Goal: Transaction & Acquisition: Purchase product/service

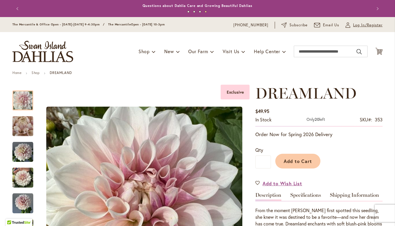
click at [359, 27] on span "Log In/Register" at bounding box center [367, 25] width 29 height 6
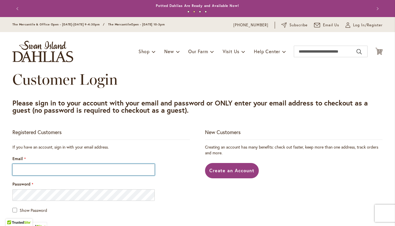
click at [110, 172] on input "Email" at bounding box center [83, 170] width 142 height 12
type input "**********"
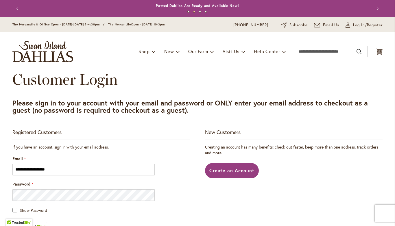
type input "**********"
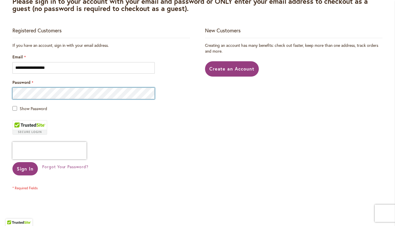
scroll to position [105, 0]
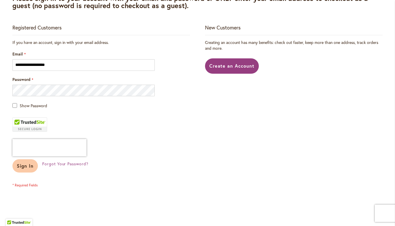
click at [26, 169] on button "Sign In" at bounding box center [24, 165] width 25 height 13
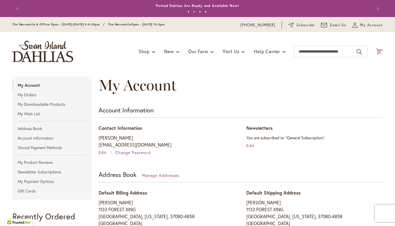
click at [382, 55] on span "Cart .cls-1 { fill: #231f20; }" at bounding box center [378, 52] width 7 height 8
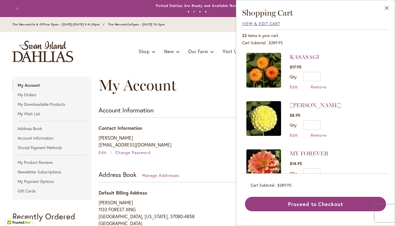
click at [259, 26] on span "View & Edit Cart" at bounding box center [261, 23] width 38 height 5
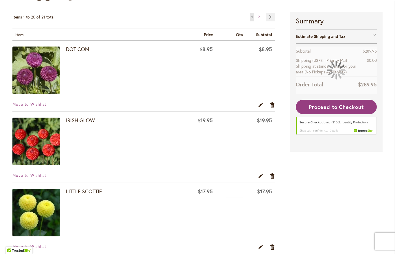
scroll to position [90, 0]
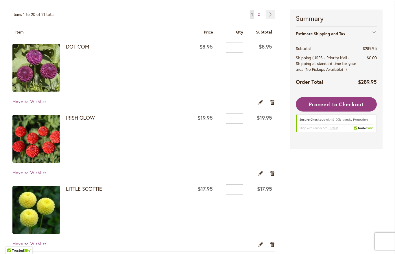
click at [33, 156] on img at bounding box center [36, 139] width 48 height 48
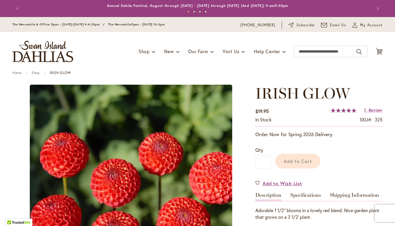
type input "*****"
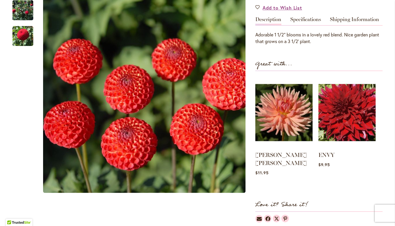
scroll to position [179, 0]
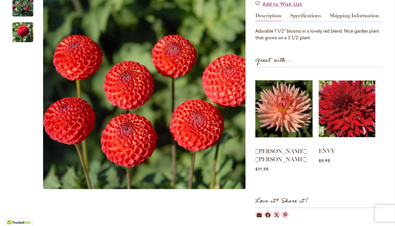
click at [345, 109] on img at bounding box center [346, 108] width 57 height 71
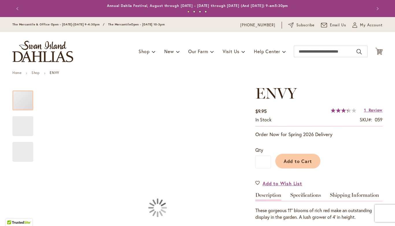
type input "*****"
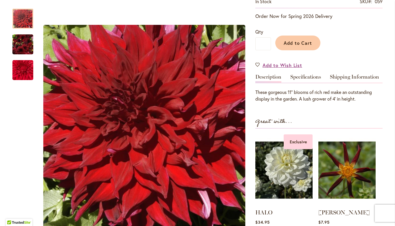
scroll to position [116, 0]
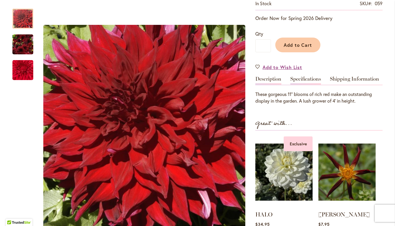
click at [307, 78] on link "Specifications" at bounding box center [305, 80] width 31 height 8
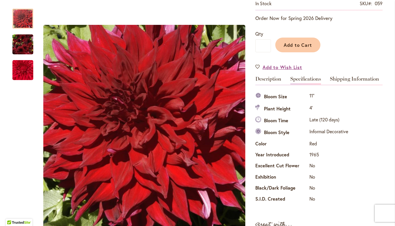
click at [23, 53] on img "Envy" at bounding box center [22, 45] width 21 height 28
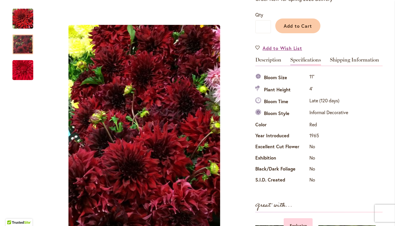
scroll to position [135, 0]
click at [23, 175] on div at bounding box center [22, 89] width 21 height 173
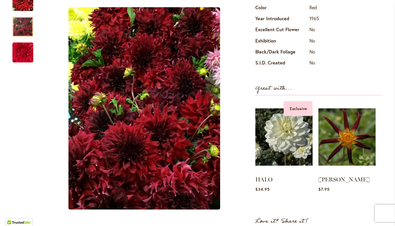
scroll to position [255, 0]
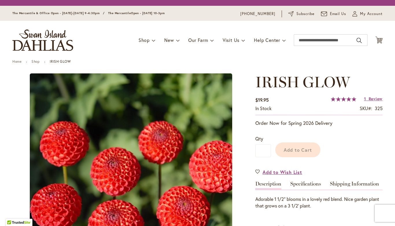
type input "*****"
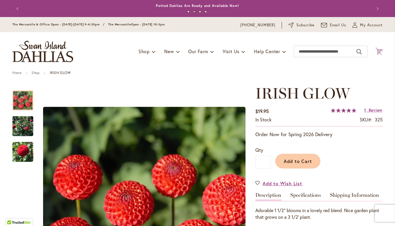
click at [379, 51] on span "23" at bounding box center [379, 53] width 4 height 4
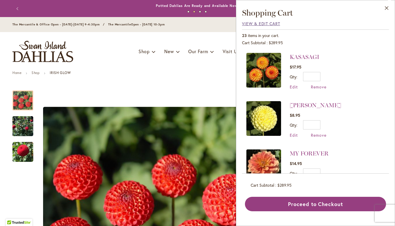
click at [270, 25] on span "View & Edit Cart" at bounding box center [261, 23] width 38 height 5
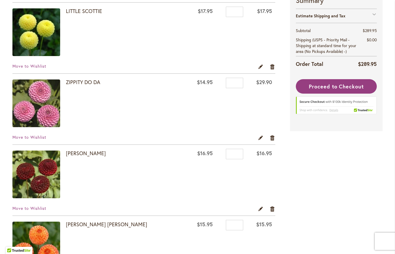
scroll to position [268, 0]
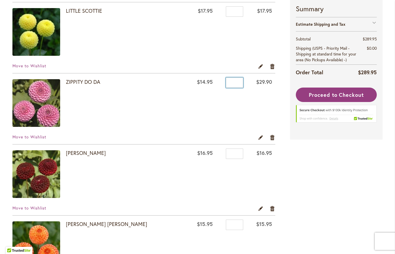
click at [237, 83] on input "*" at bounding box center [234, 82] width 17 height 10
type input "*"
click at [261, 138] on link "Edit" at bounding box center [260, 137] width 5 height 6
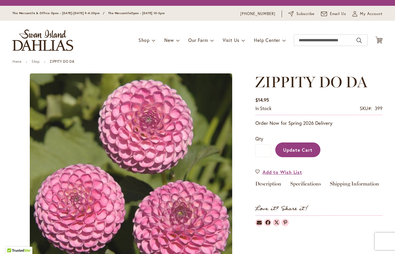
type input "*****"
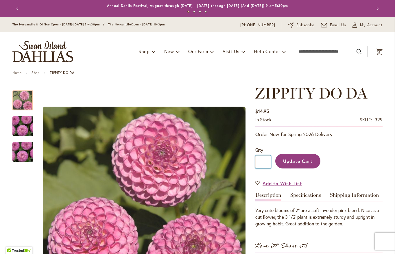
click at [267, 161] on input "*" at bounding box center [263, 161] width 16 height 13
click at [305, 164] on button "Update Cart" at bounding box center [297, 161] width 45 height 15
click at [268, 163] on input "*" at bounding box center [263, 161] width 16 height 13
click at [266, 164] on input "*" at bounding box center [263, 161] width 16 height 13
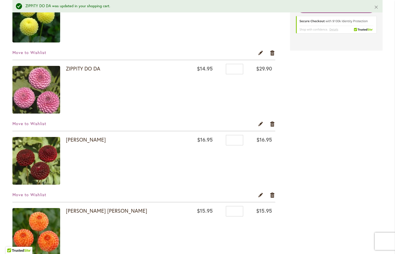
scroll to position [299, 0]
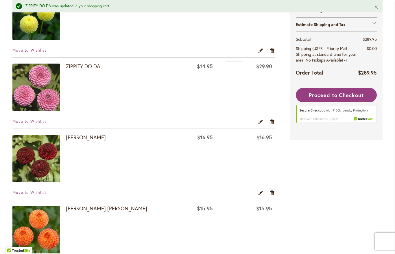
click at [40, 88] on img at bounding box center [36, 88] width 48 height 48
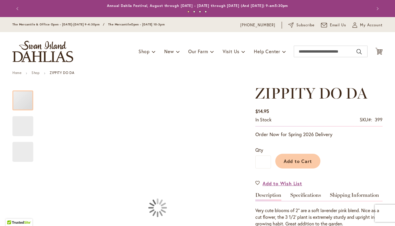
type input "*****"
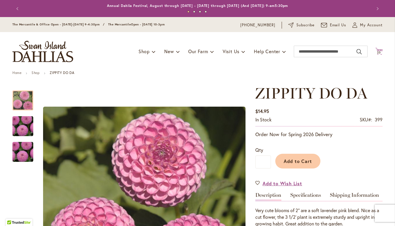
click at [378, 55] on span "Cart .cls-1 { fill: #231f20; }" at bounding box center [378, 52] width 7 height 8
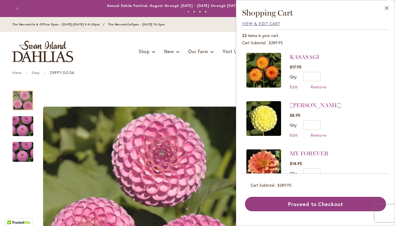
click at [270, 23] on span "View & Edit Cart" at bounding box center [261, 23] width 38 height 5
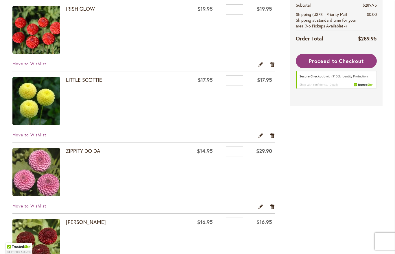
scroll to position [220, 0]
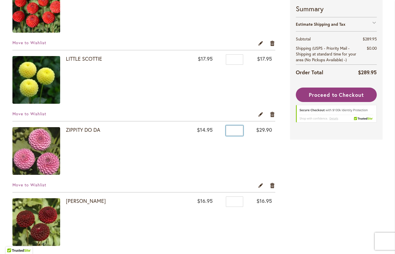
click at [238, 133] on input "*" at bounding box center [234, 130] width 17 height 10
type input "*"
click at [218, 165] on td "Qty *" at bounding box center [231, 151] width 30 height 61
click at [261, 186] on link "Edit" at bounding box center [260, 185] width 5 height 6
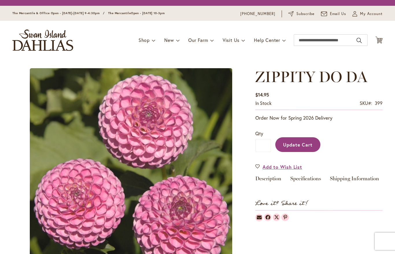
type input "*"
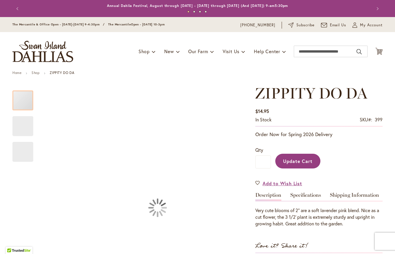
type input "*****"
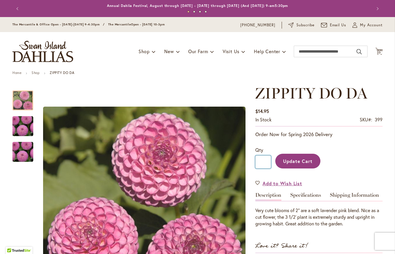
click at [267, 164] on input "*" at bounding box center [263, 161] width 16 height 13
type input "*"
click at [299, 163] on span "Update Cart" at bounding box center [298, 161] width 30 height 6
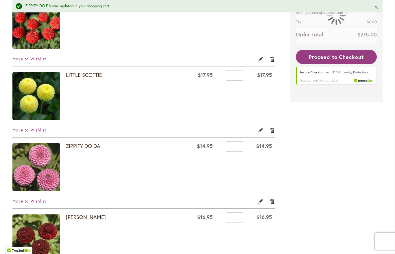
scroll to position [221, 0]
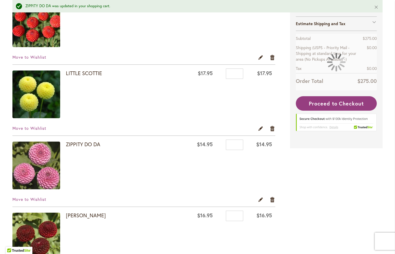
click at [18, 208] on td "[PERSON_NAME]" at bounding box center [99, 237] width 175 height 61
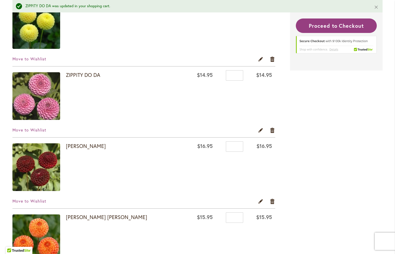
scroll to position [284, 0]
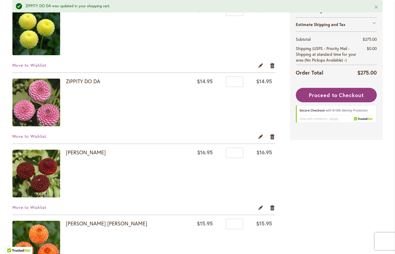
click at [37, 185] on img at bounding box center [36, 174] width 48 height 48
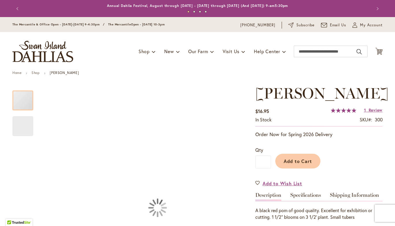
type input "*****"
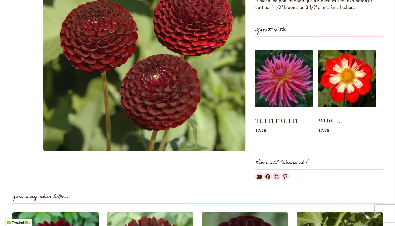
scroll to position [209, 0]
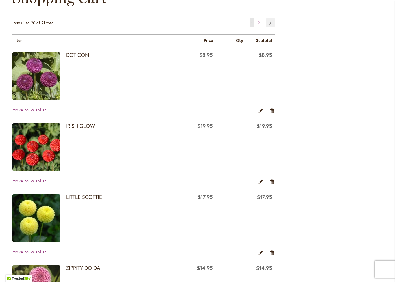
scroll to position [72, 0]
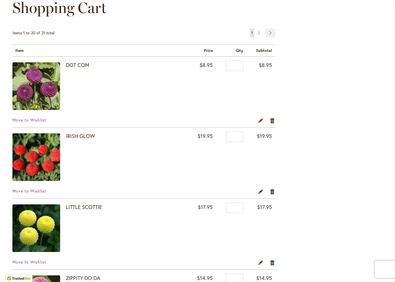
click at [29, 95] on img at bounding box center [36, 86] width 48 height 48
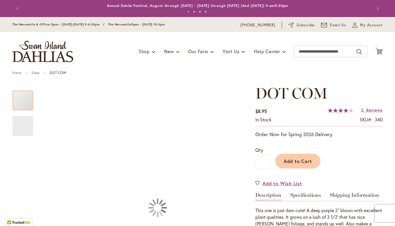
type input "*****"
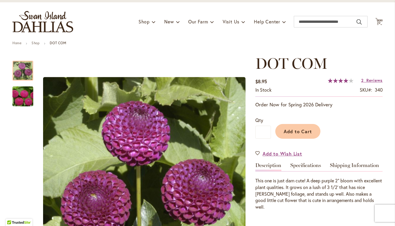
scroll to position [43, 0]
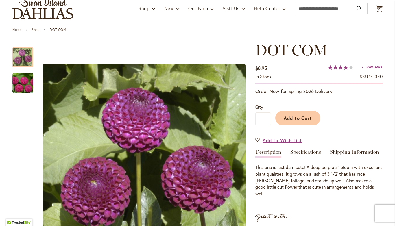
click at [21, 87] on img "DOT COM" at bounding box center [23, 83] width 42 height 28
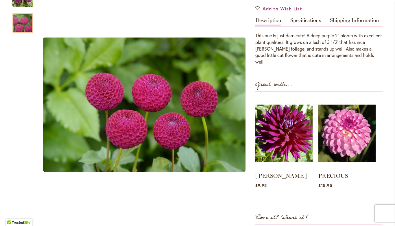
scroll to position [175, 0]
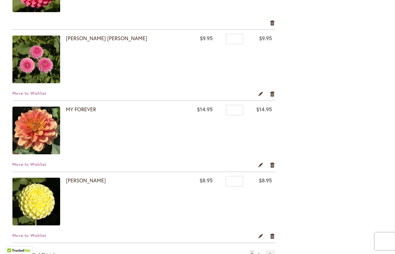
scroll to position [1313, 0]
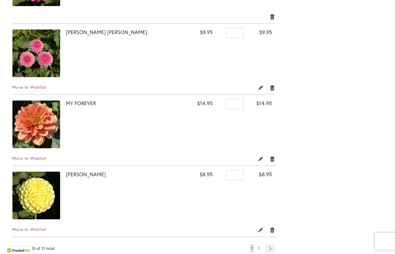
click at [273, 233] on link "Remove item" at bounding box center [272, 230] width 5 height 6
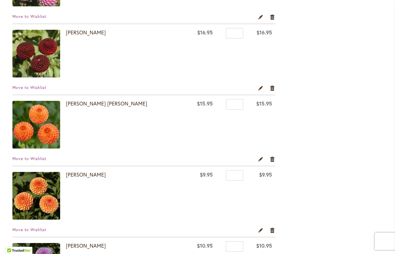
scroll to position [378, 0]
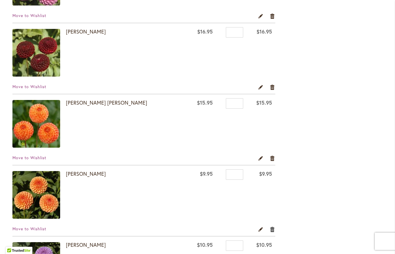
click at [274, 232] on link "Remove item" at bounding box center [272, 229] width 5 height 6
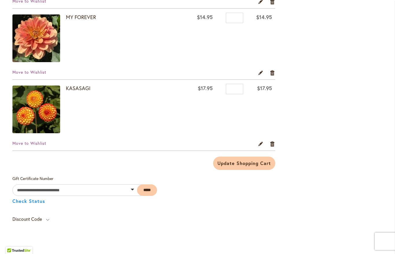
scroll to position [1320, 0]
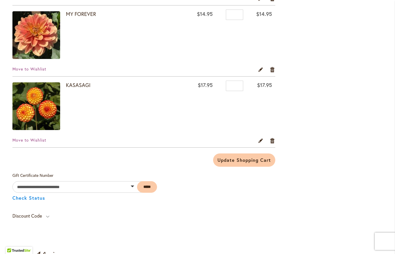
click at [23, 115] on img at bounding box center [36, 106] width 48 height 48
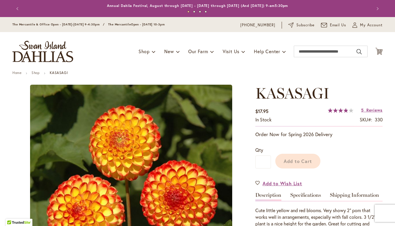
type input "*****"
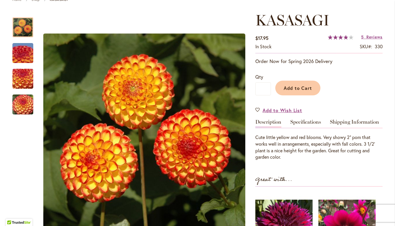
scroll to position [73, 0]
